Goal: Find specific page/section: Find specific page/section

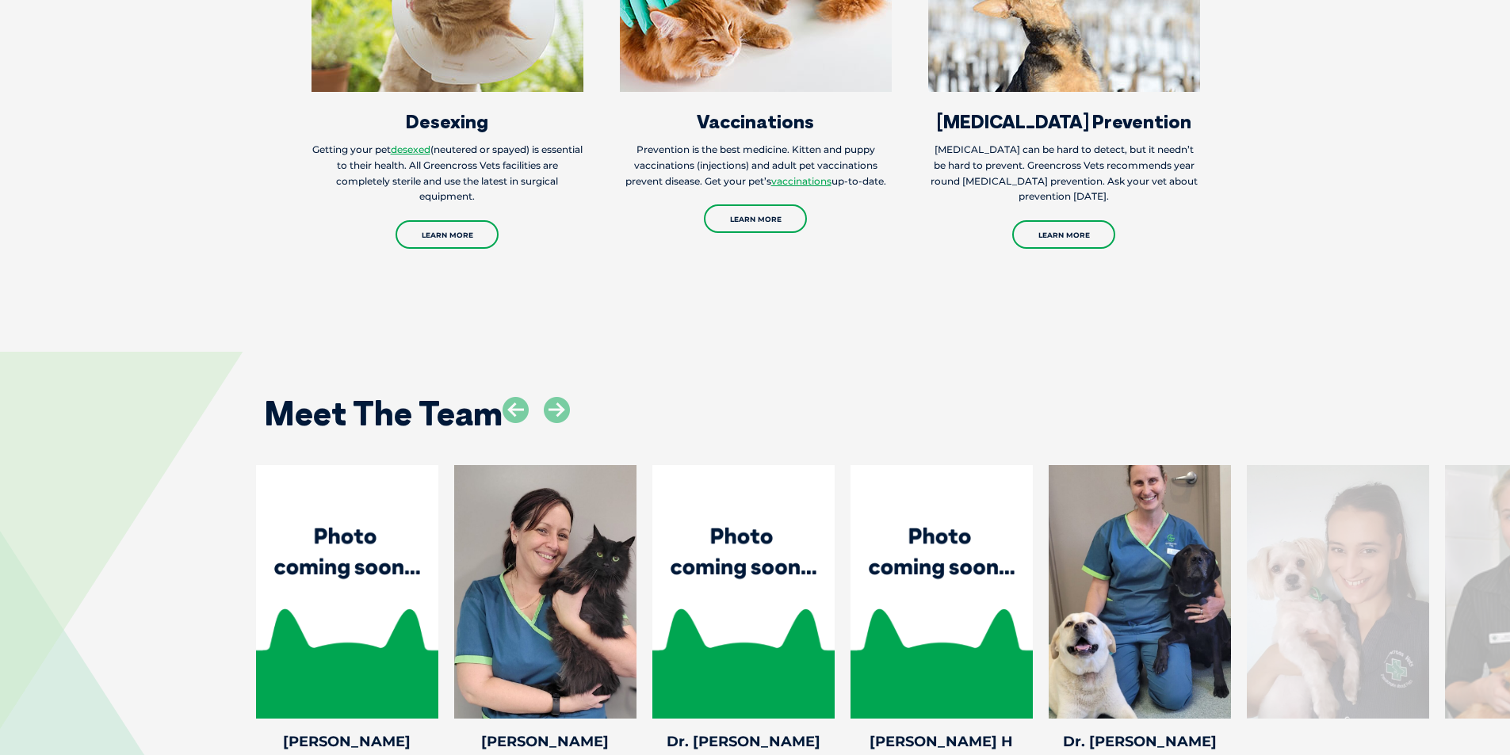
scroll to position [2457, 0]
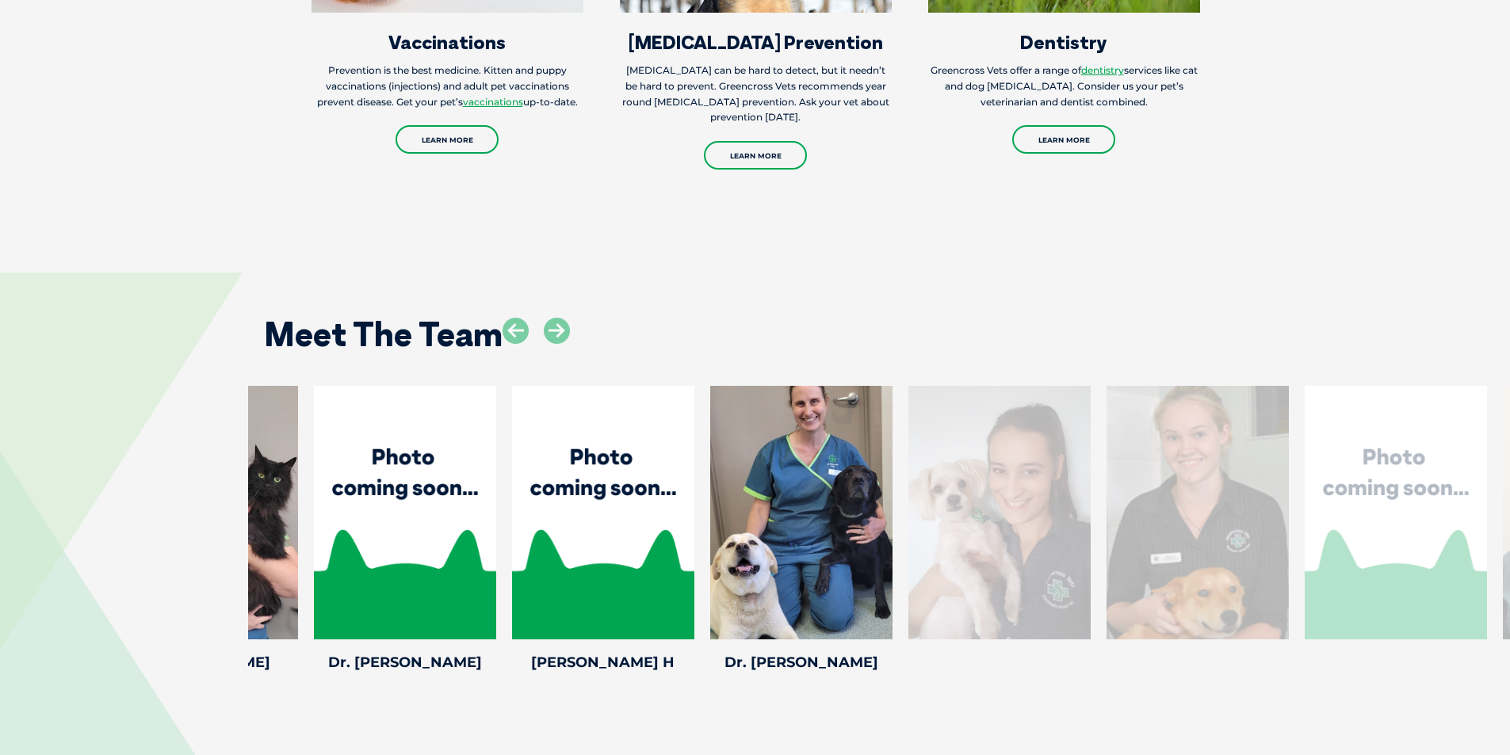
drag, startPoint x: 1419, startPoint y: 525, endPoint x: 1071, endPoint y: 518, distance: 348.0
click at [1079, 518] on div at bounding box center [999, 513] width 182 height 254
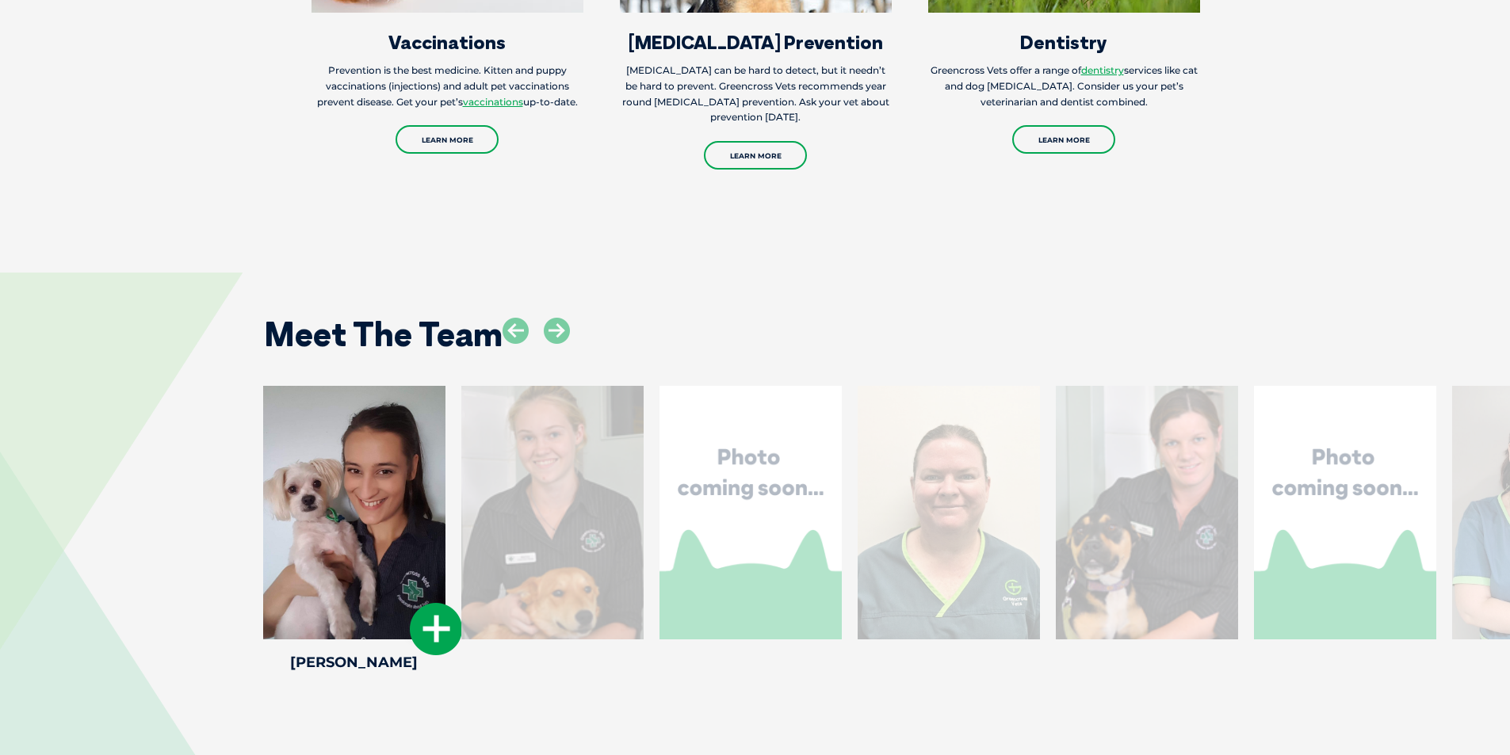
drag, startPoint x: 1242, startPoint y: 523, endPoint x: 457, endPoint y: 487, distance: 786.2
click at [457, 487] on div "Melina T Melina T Veterinary Nurse Ever since Melina was little, she has been s…" at bounding box center [552, 532] width 198 height 292
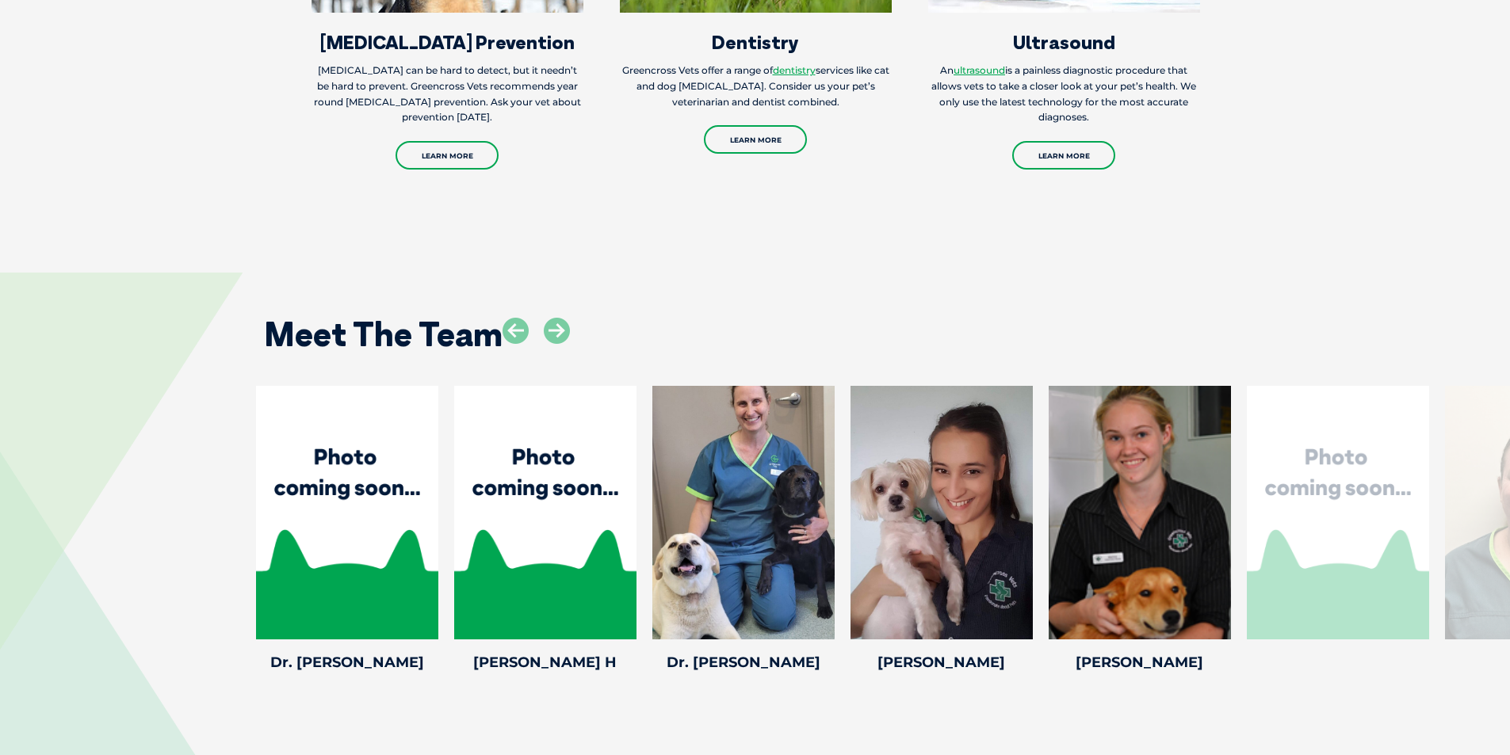
click at [1488, 519] on div at bounding box center [1536, 513] width 182 height 254
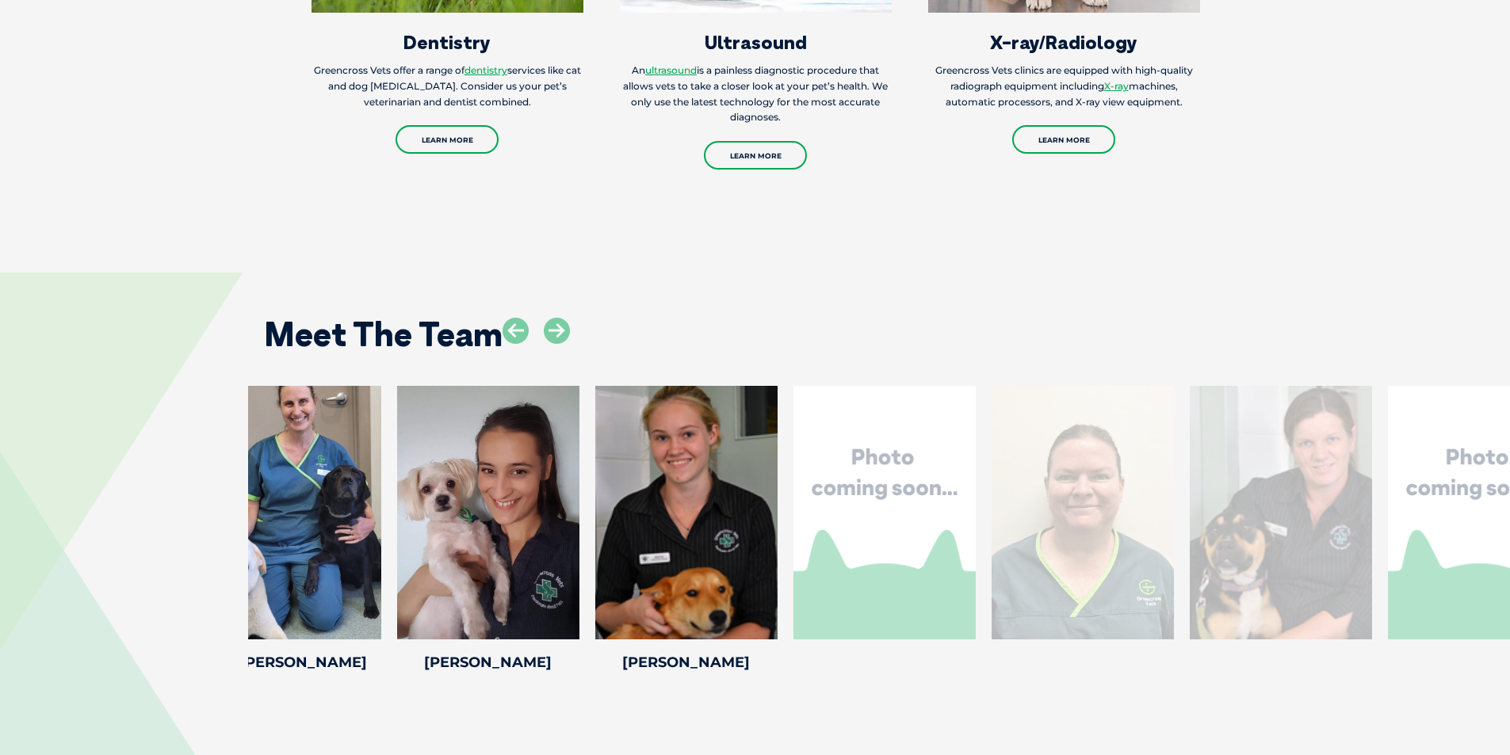
drag, startPoint x: 1458, startPoint y: 518, endPoint x: 839, endPoint y: 502, distance: 618.4
click at [991, 506] on div at bounding box center [1082, 513] width 182 height 254
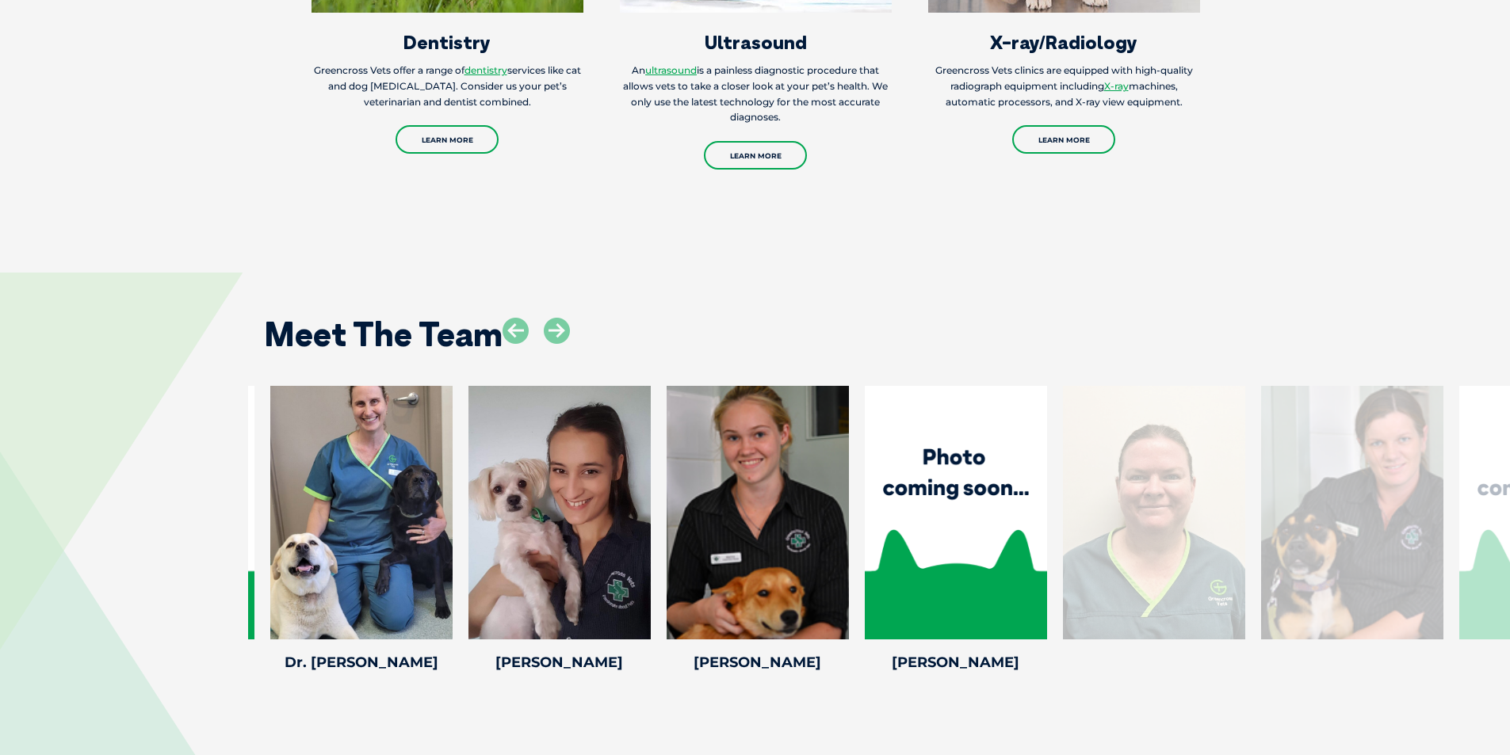
drag, startPoint x: 535, startPoint y: 495, endPoint x: 69, endPoint y: 439, distance: 469.3
click at [204, 460] on div "Ashleigh H Ashleigh H Veterinary Nurse Ashleigh has always had a love for her f…" at bounding box center [755, 532] width 1510 height 292
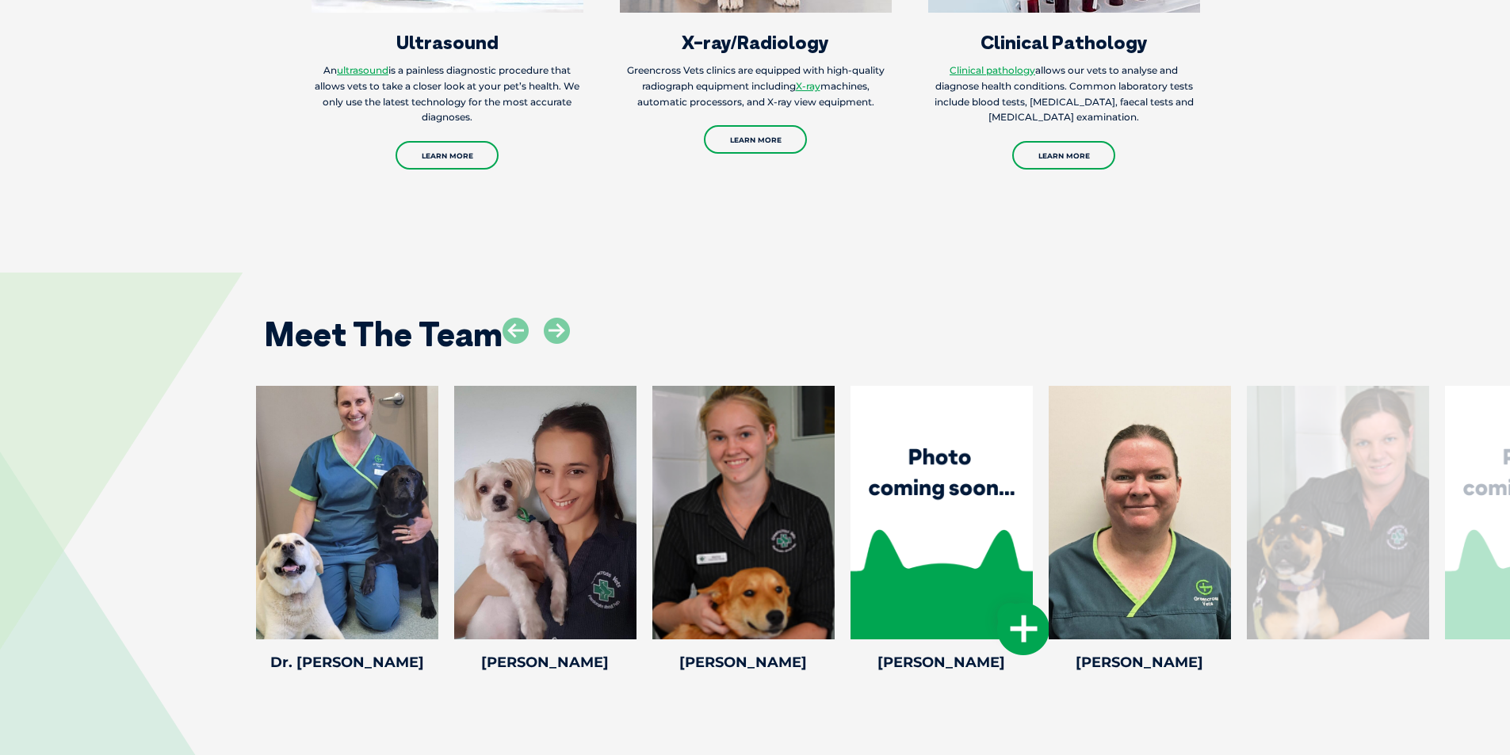
click at [949, 506] on div at bounding box center [941, 513] width 182 height 254
click at [1118, 510] on div at bounding box center [1140, 513] width 182 height 254
click at [1214, 626] on icon at bounding box center [1221, 629] width 52 height 52
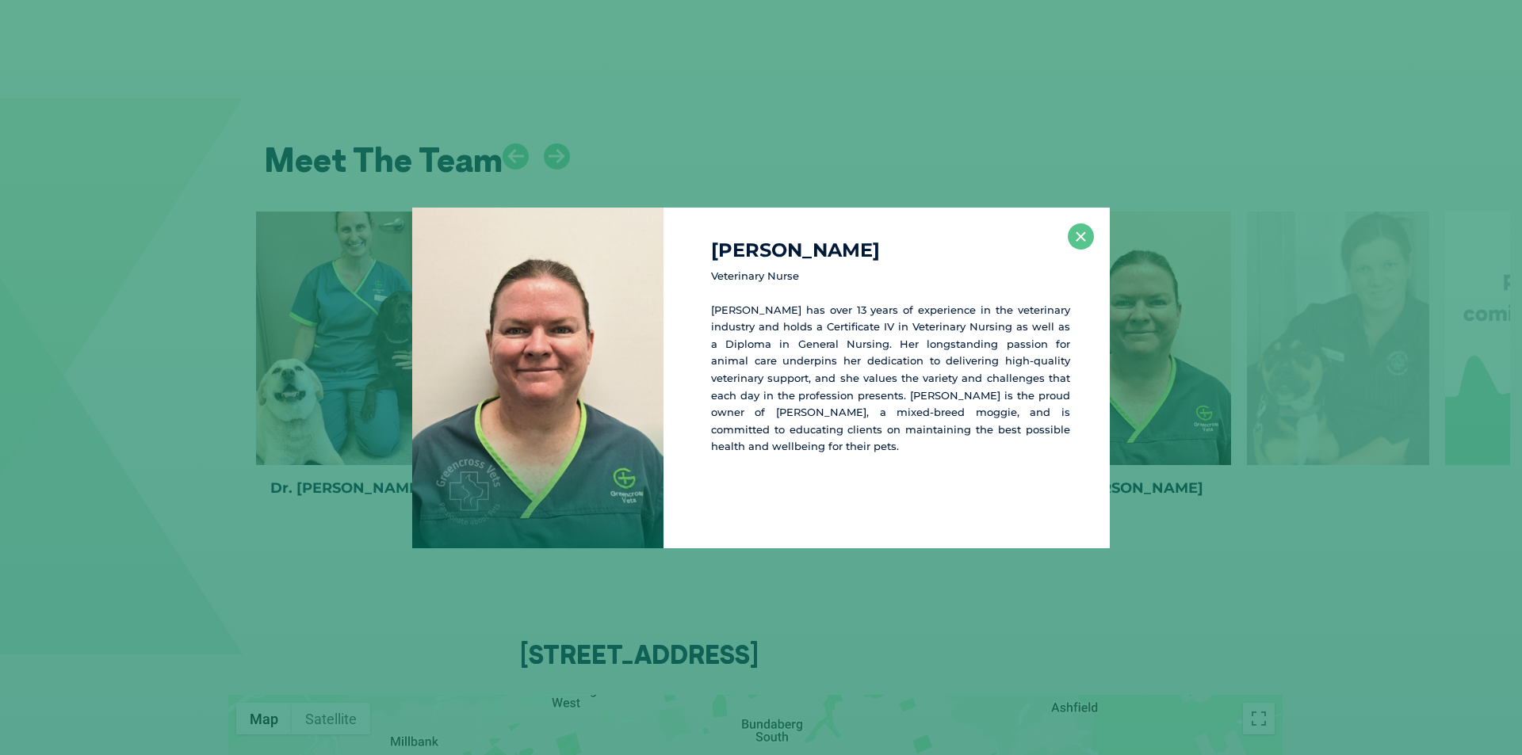
scroll to position [2635, 0]
